Goal: Task Accomplishment & Management: Use online tool/utility

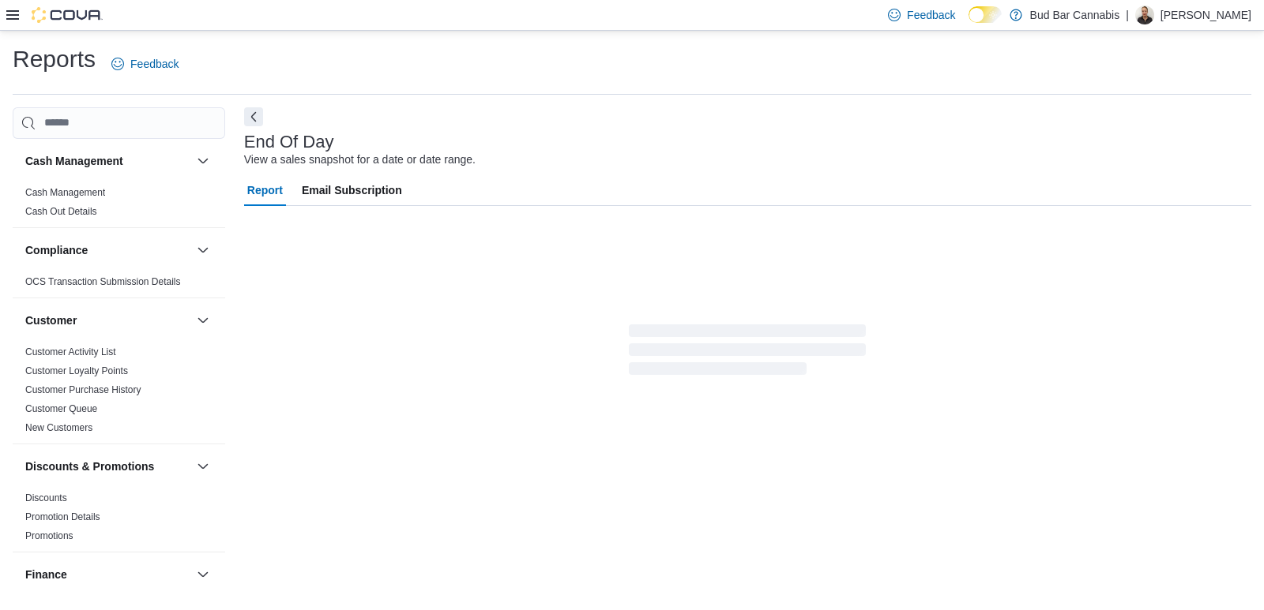
drag, startPoint x: 261, startPoint y: 191, endPoint x: 443, endPoint y: 102, distance: 203.1
click at [443, 102] on div "Reports Feedback Cash Management Cash Management Cash Out Details Compliance OC…" at bounding box center [632, 320] width 1238 height 554
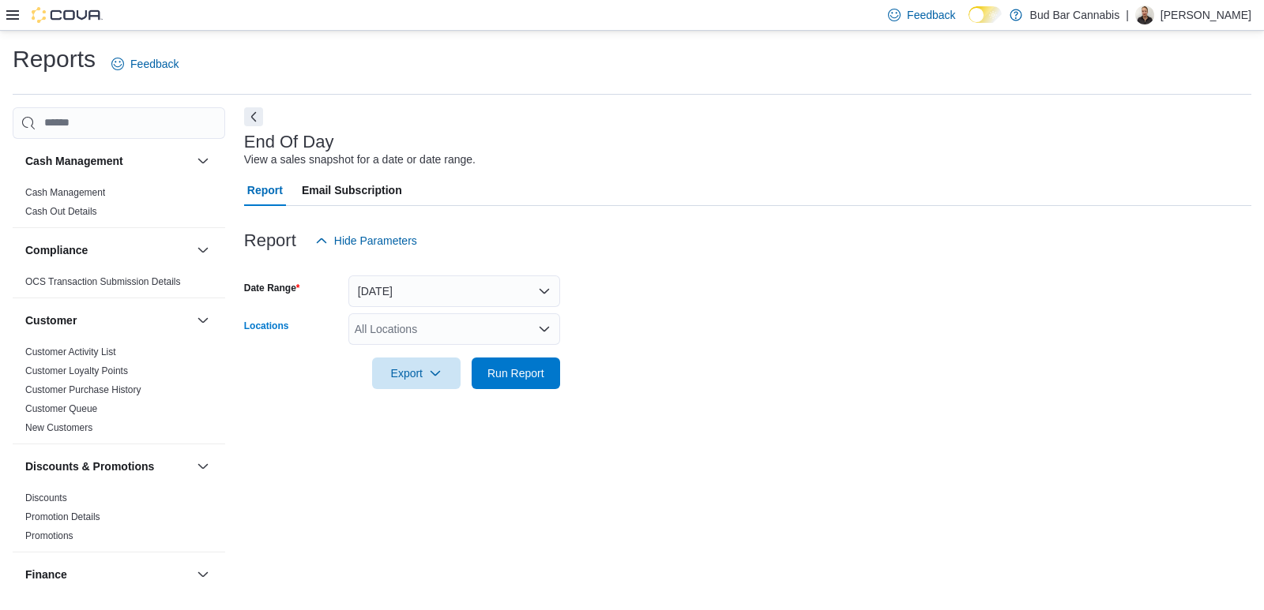
click at [401, 327] on div "All Locations" at bounding box center [454, 330] width 212 height 32
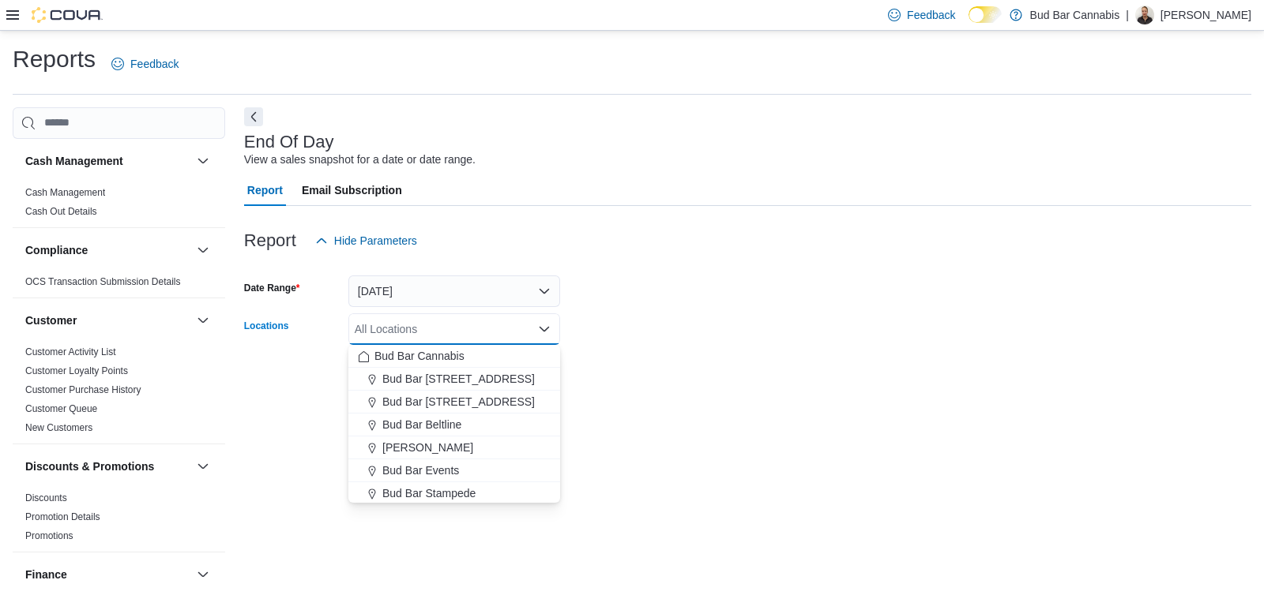
click at [722, 258] on div at bounding box center [747, 266] width 1007 height 19
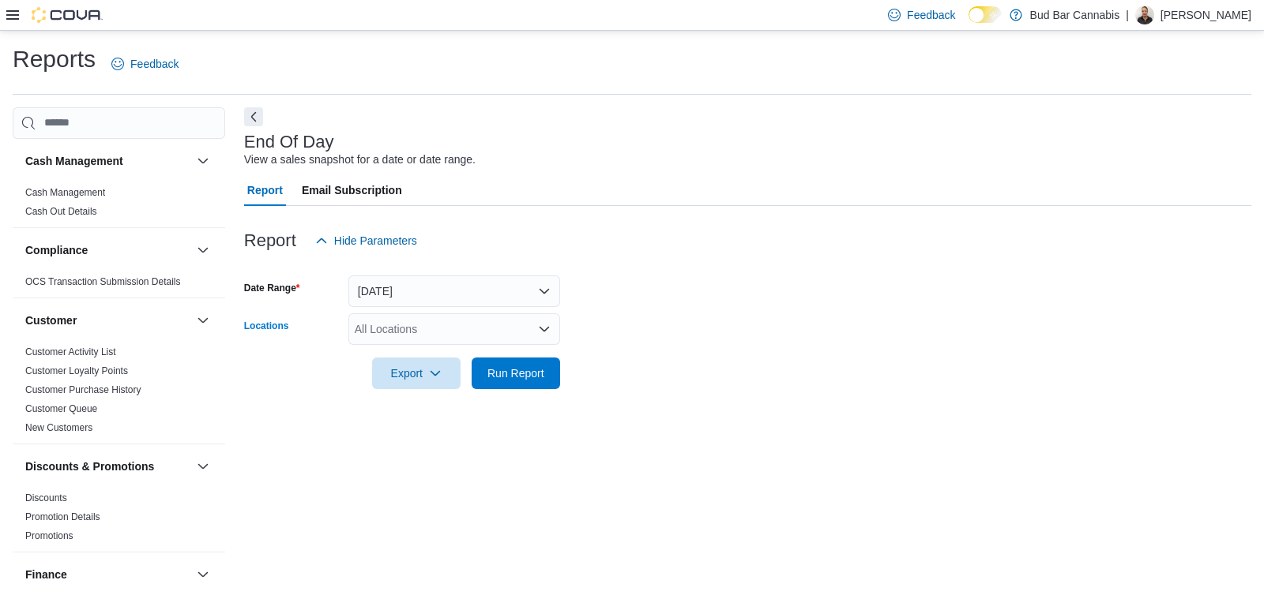
click at [372, 328] on div "All Locations" at bounding box center [454, 330] width 212 height 32
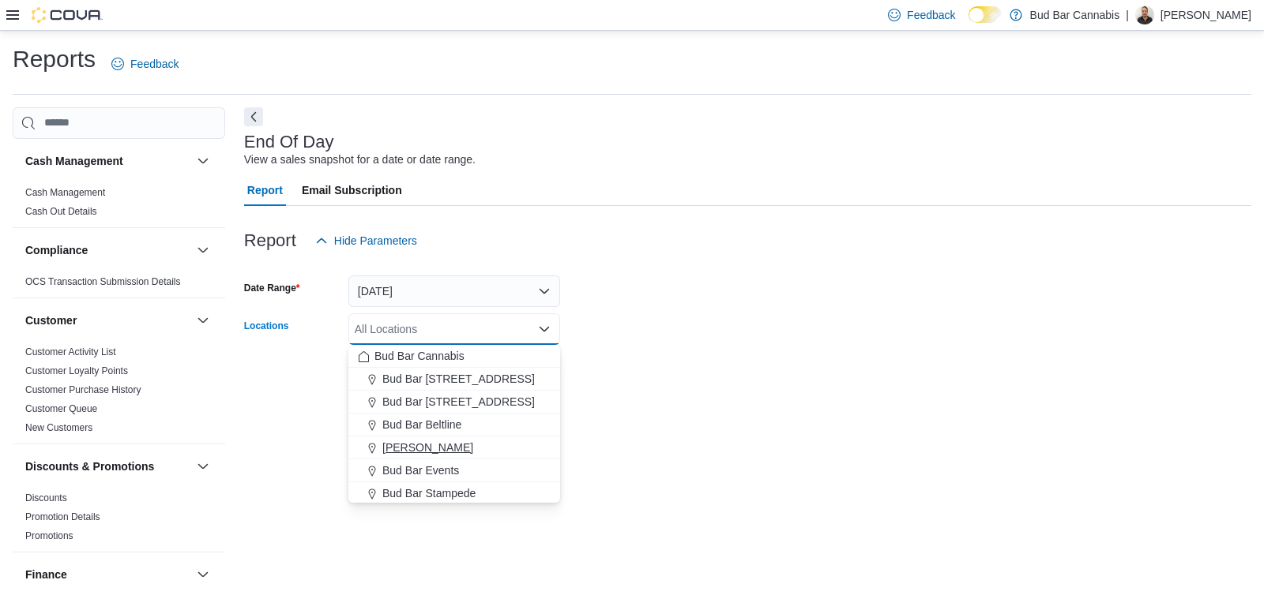
click at [488, 452] on div "[PERSON_NAME]" at bounding box center [454, 448] width 193 height 16
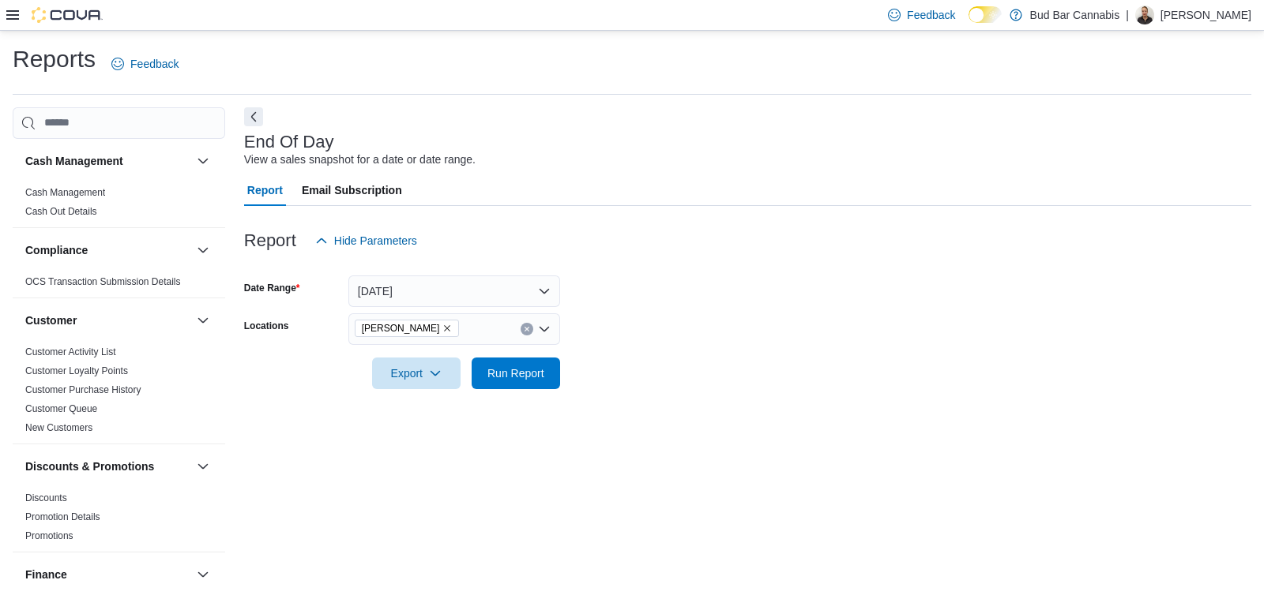
drag, startPoint x: 791, startPoint y: 458, endPoint x: 435, endPoint y: 413, distance: 358.2
click at [789, 458] on div "End Of Day View a sales snapshot for a date or date range. Report Email Subscri…" at bounding box center [747, 352] width 1007 height 490
click at [425, 375] on span "Export" at bounding box center [415, 373] width 69 height 32
click at [430, 438] on span "Export to Pdf" at bounding box center [418, 436] width 71 height 13
click at [751, 464] on div "End Of Day View a sales snapshot for a date or date range. Report Email Subscri…" at bounding box center [747, 352] width 1007 height 490
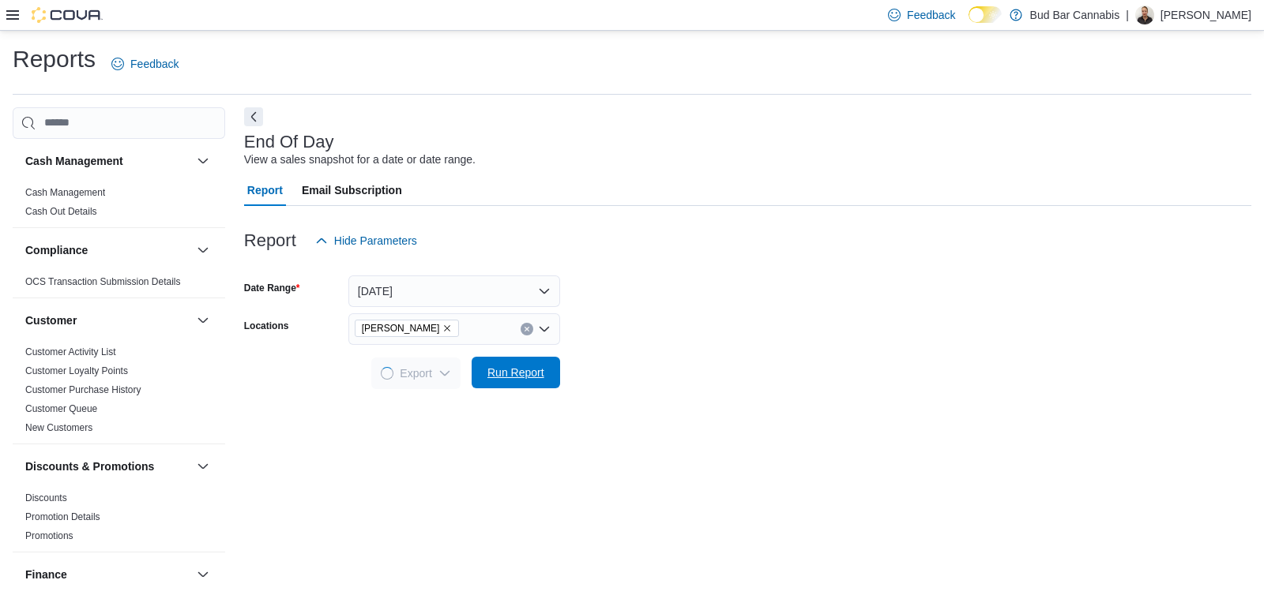
click at [536, 370] on span "Run Report" at bounding box center [515, 373] width 57 height 16
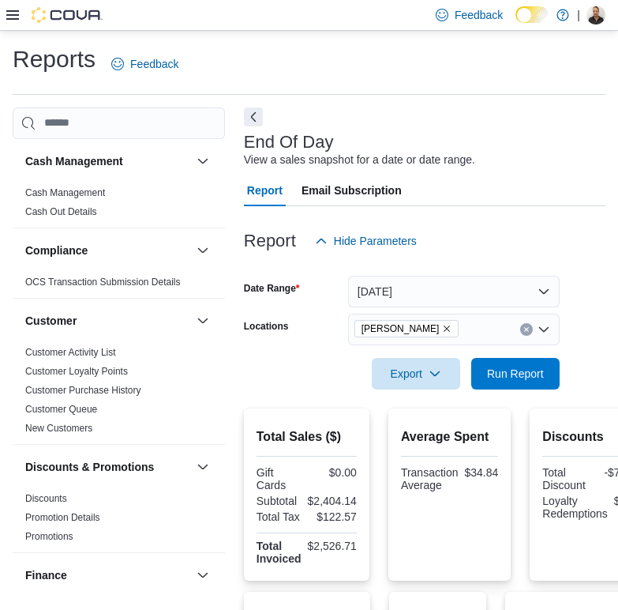
click at [254, 122] on button "Next" at bounding box center [253, 116] width 19 height 19
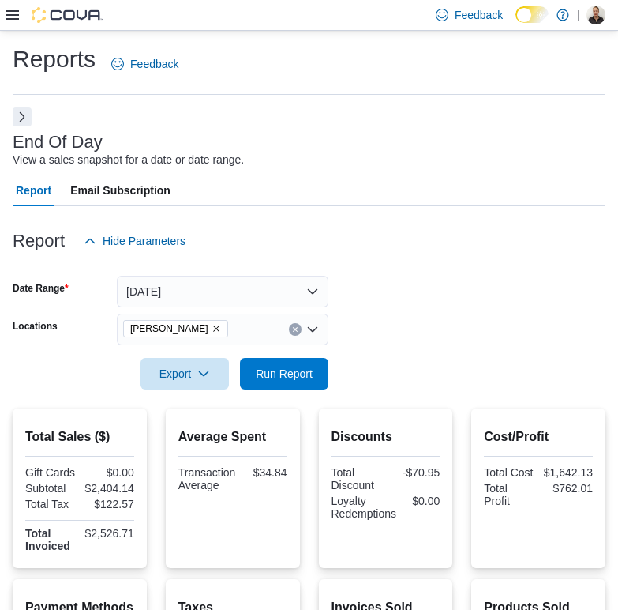
click at [3, 15] on div "Feedback Dark Mode Bud Bar Cannabis | Stephanie M" at bounding box center [309, 15] width 618 height 31
click at [18, 22] on div at bounding box center [54, 15] width 96 height 16
click at [13, 13] on icon at bounding box center [12, 15] width 13 height 13
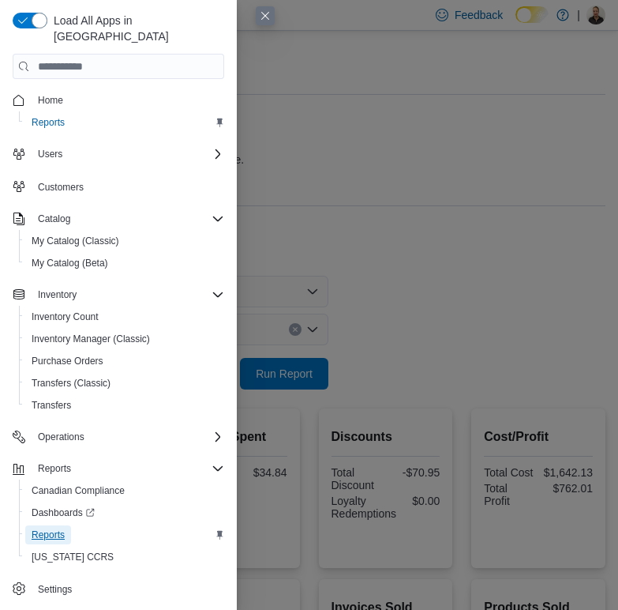
click at [54, 528] on span "Reports" at bounding box center [48, 534] width 33 height 13
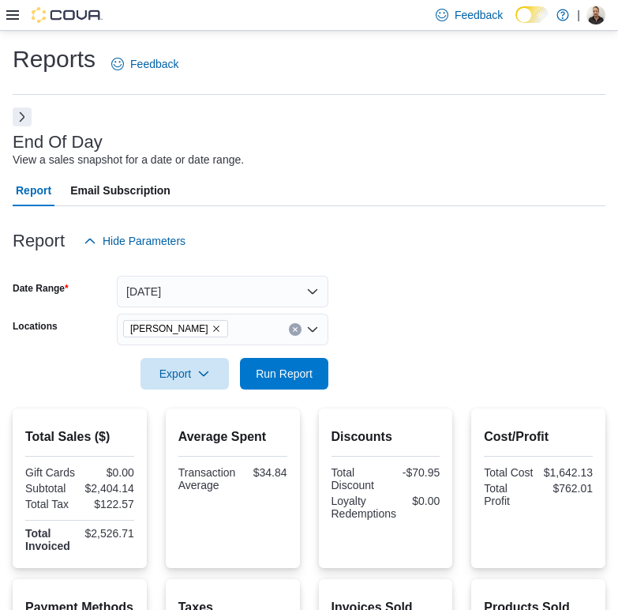
click at [9, 17] on icon at bounding box center [12, 15] width 13 height 13
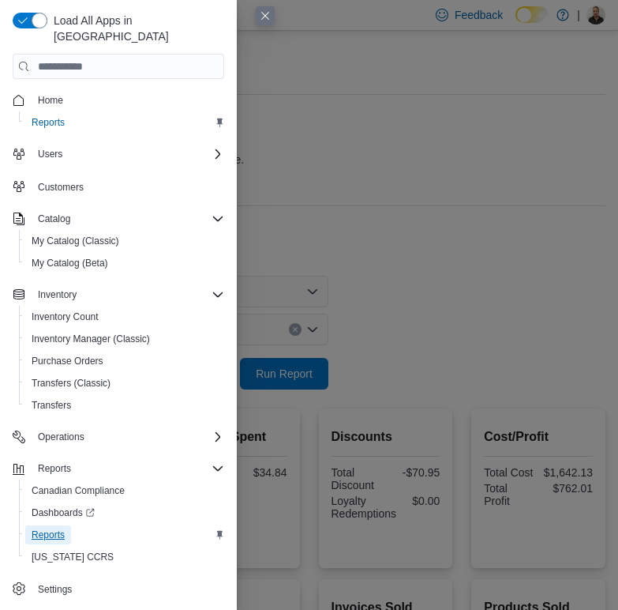
click at [53, 528] on span "Reports" at bounding box center [48, 534] width 33 height 13
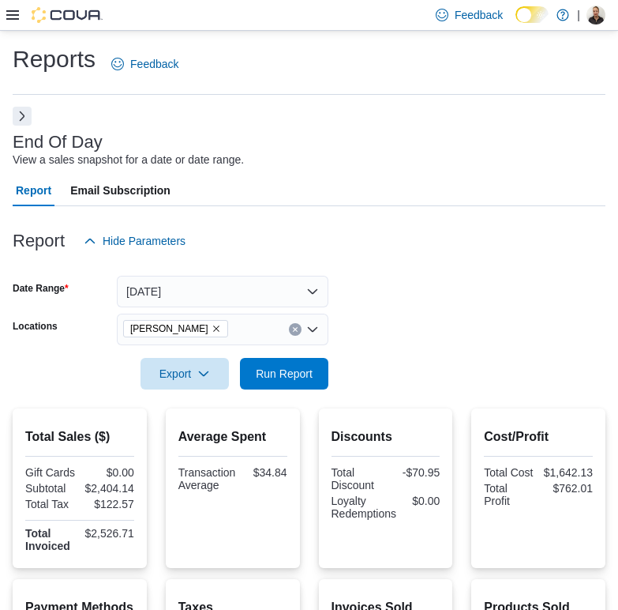
click at [22, 111] on button "Next" at bounding box center [22, 116] width 19 height 19
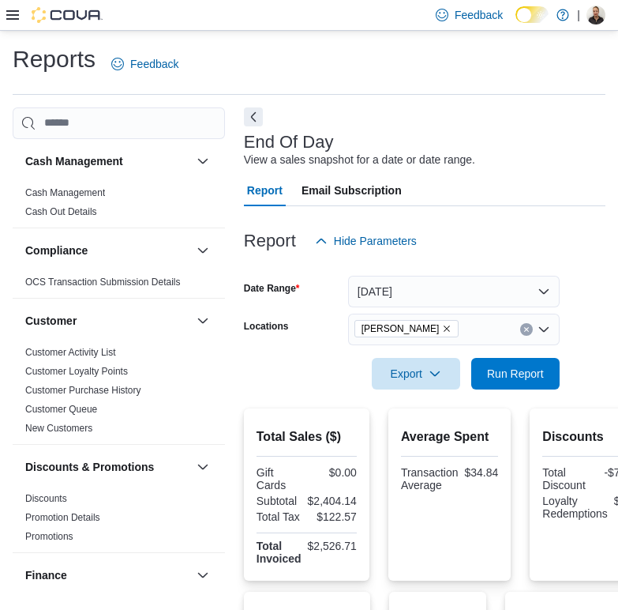
click at [32, 58] on h1 "Reports" at bounding box center [54, 59] width 83 height 32
click at [34, 58] on h1 "Reports" at bounding box center [54, 59] width 83 height 32
click at [40, 67] on h1 "Reports" at bounding box center [54, 59] width 83 height 32
click at [494, 368] on span "Run Report" at bounding box center [515, 373] width 57 height 16
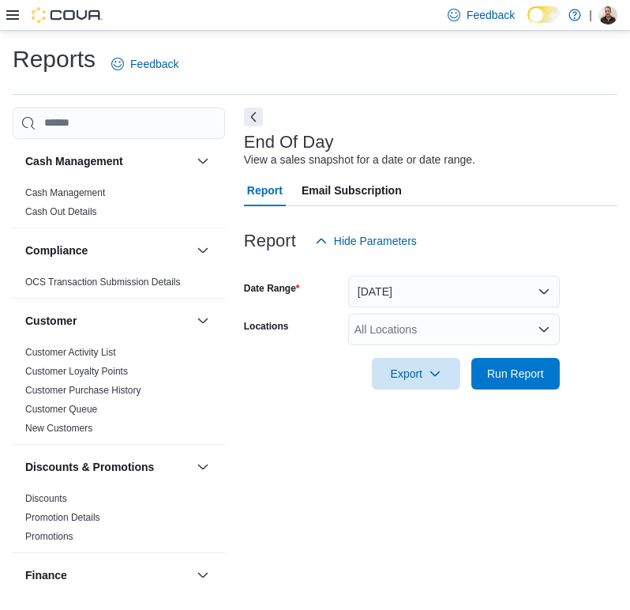
click at [423, 331] on div "All Locations" at bounding box center [454, 330] width 212 height 32
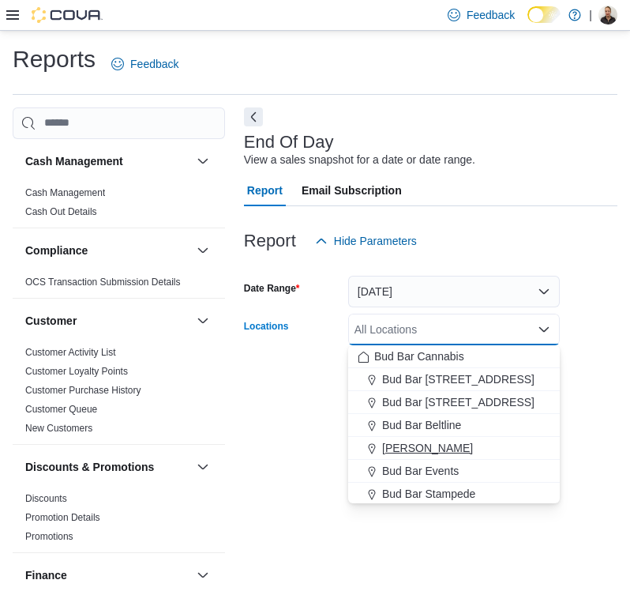
click at [459, 453] on span "[PERSON_NAME]" at bounding box center [427, 448] width 91 height 16
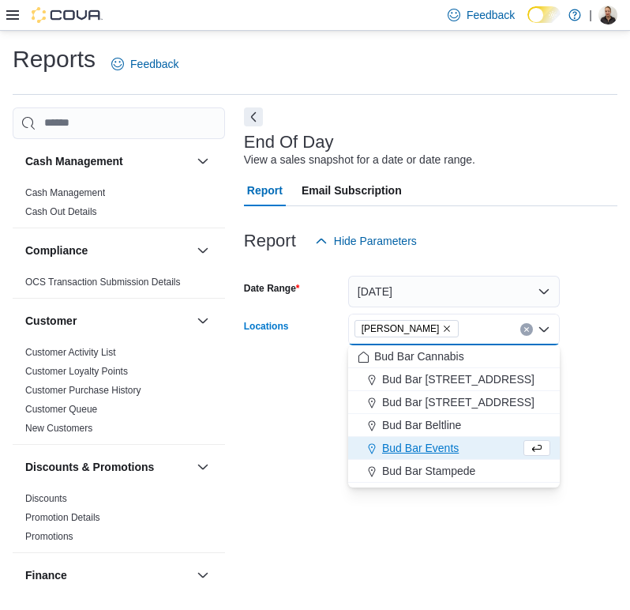
click at [299, 433] on div "End Of Day View a sales snapshot for a date or date range. Report Email Subscri…" at bounding box center [431, 351] width 374 height 489
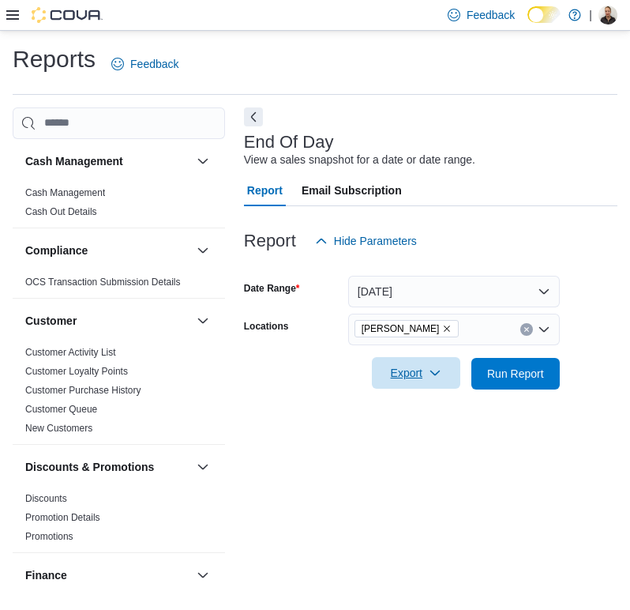
click at [407, 380] on span "Export" at bounding box center [415, 373] width 69 height 32
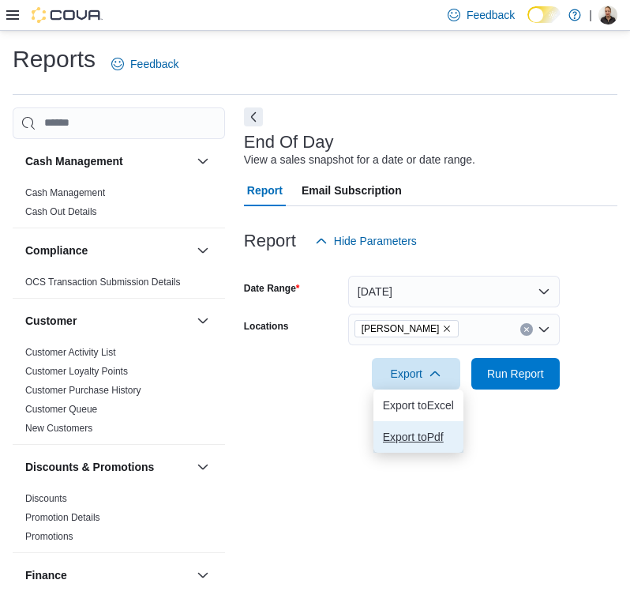
click at [406, 438] on span "Export to Pdf" at bounding box center [418, 436] width 71 height 13
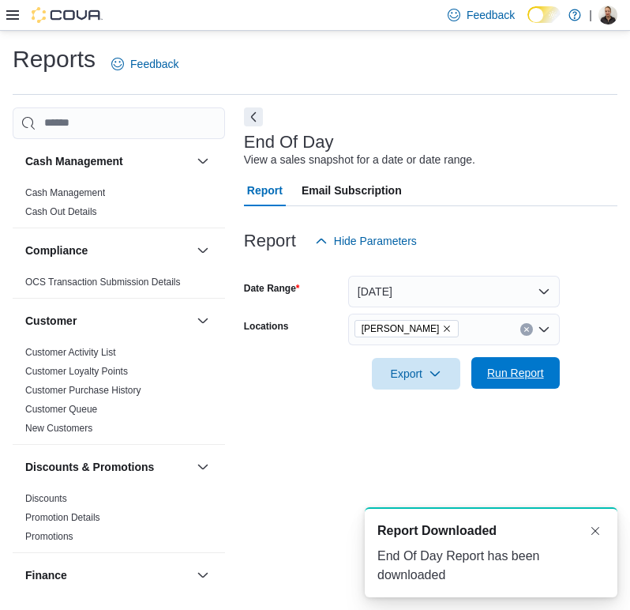
click at [499, 385] on span "Run Report" at bounding box center [515, 373] width 69 height 32
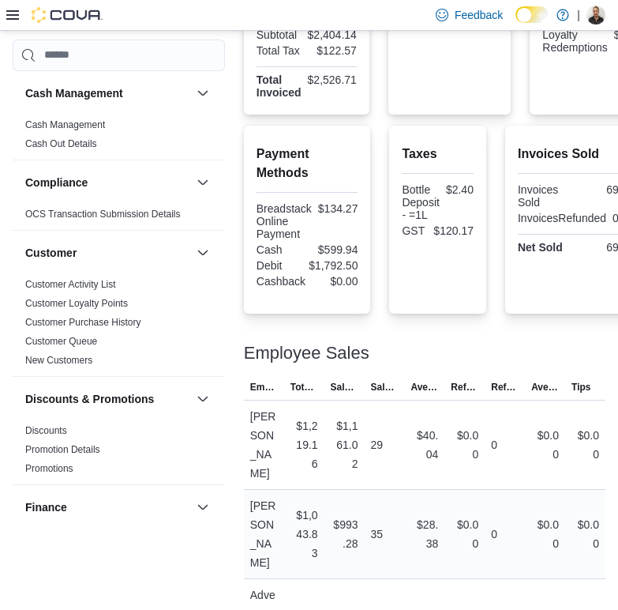
scroll to position [471, 0]
